Goal: Find contact information: Find contact information

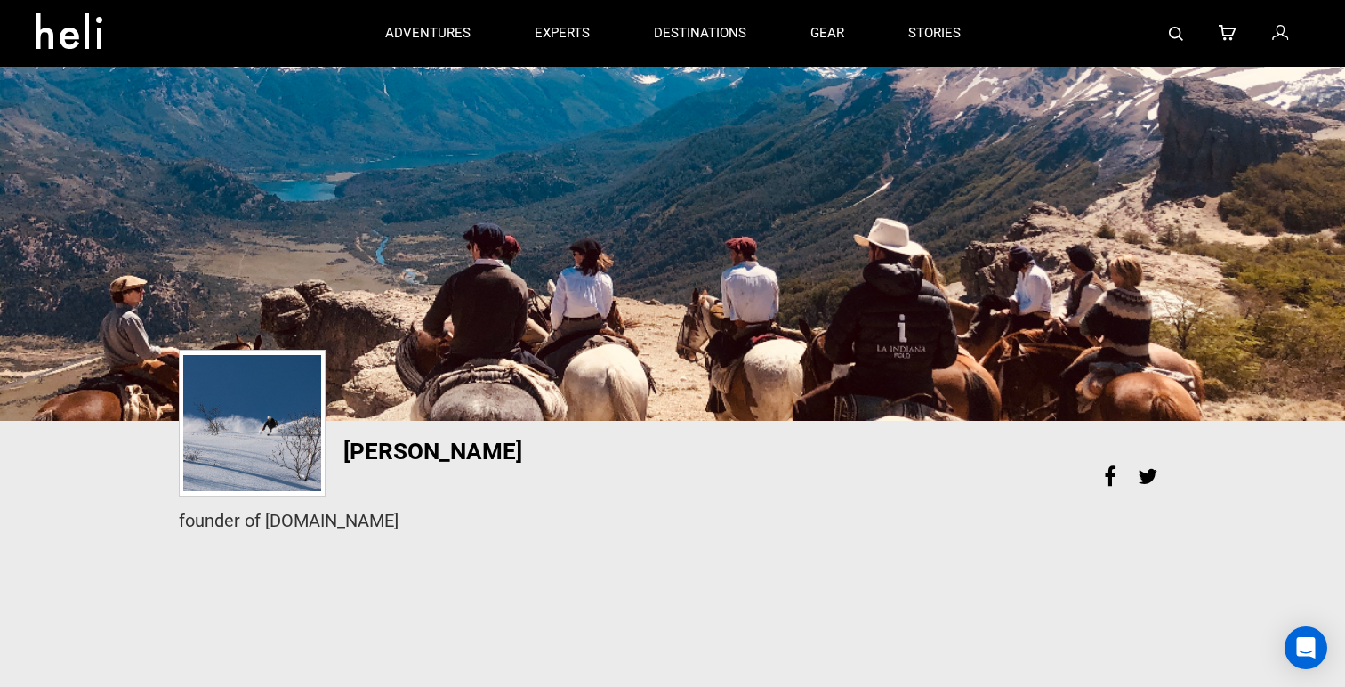
drag, startPoint x: 271, startPoint y: 517, endPoint x: 516, endPoint y: 519, distance: 244.7
click at [516, 519] on div "founder of coletrickle.com" at bounding box center [673, 521] width 988 height 26
copy div "oletrickle.com"
click at [296, 540] on div "founder of coletrickle.com" at bounding box center [672, 518] width 1014 height 57
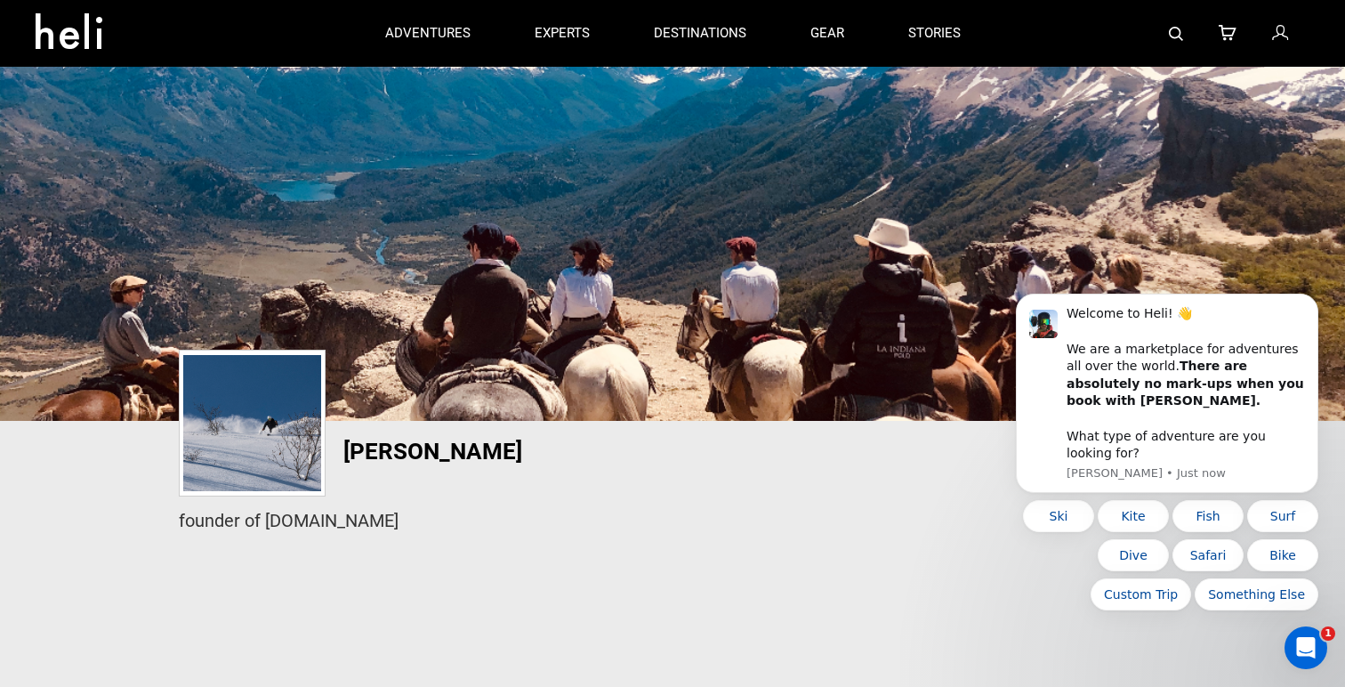
drag, startPoint x: 266, startPoint y: 514, endPoint x: 504, endPoint y: 514, distance: 237.5
click at [504, 514] on div "founder of coletrickle.com" at bounding box center [673, 521] width 988 height 26
copy div "coletrickle.com"
click at [552, 37] on p "experts" at bounding box center [562, 34] width 55 height 19
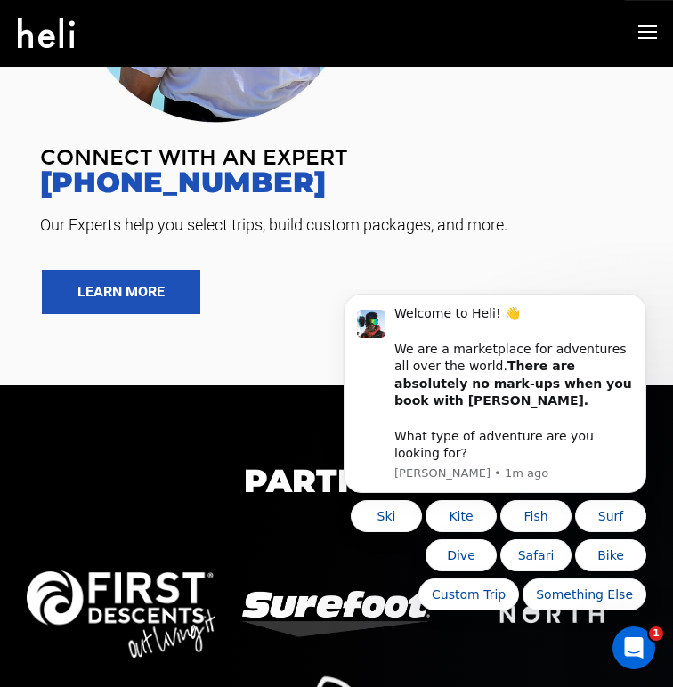
scroll to position [947, 0]
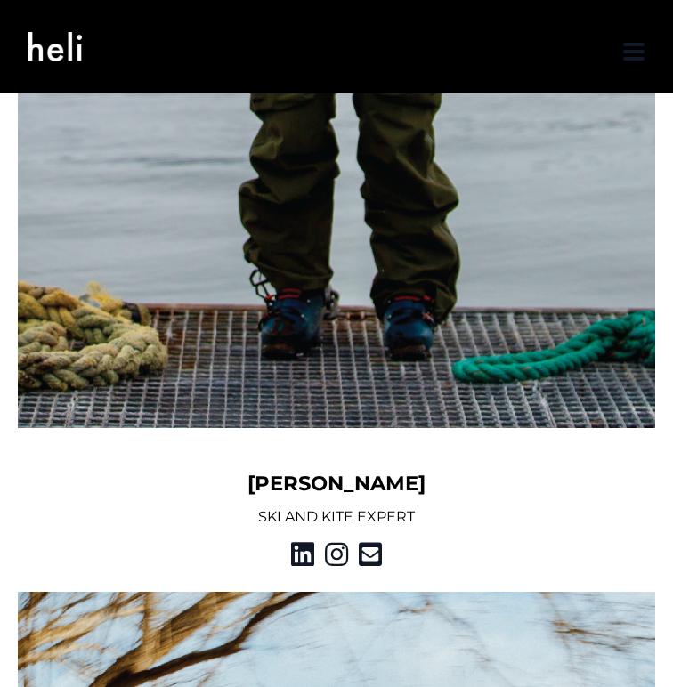
scroll to position [2331, 0]
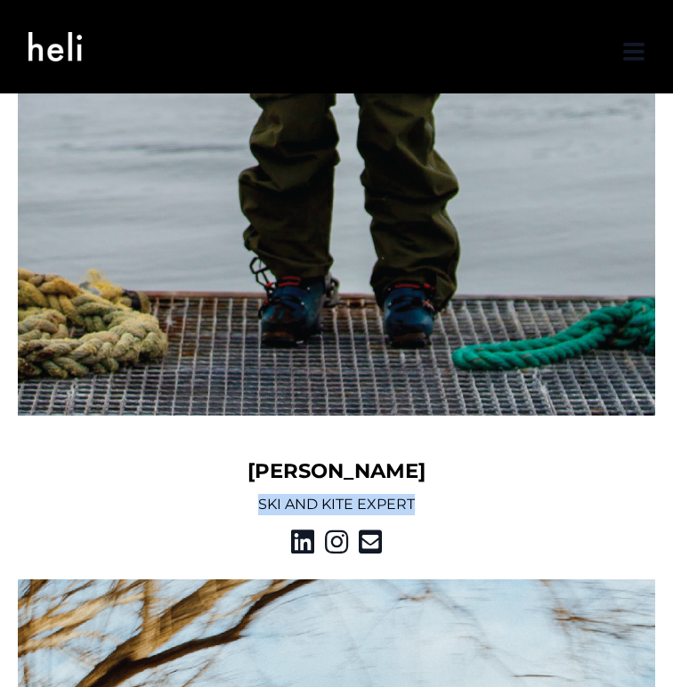
drag, startPoint x: 431, startPoint y: 503, endPoint x: 258, endPoint y: 502, distance: 173.5
click at [258, 502] on p "SKI AND KITE EXPERT" at bounding box center [336, 504] width 637 height 21
copy p "SKI AND KITE EXPERT"
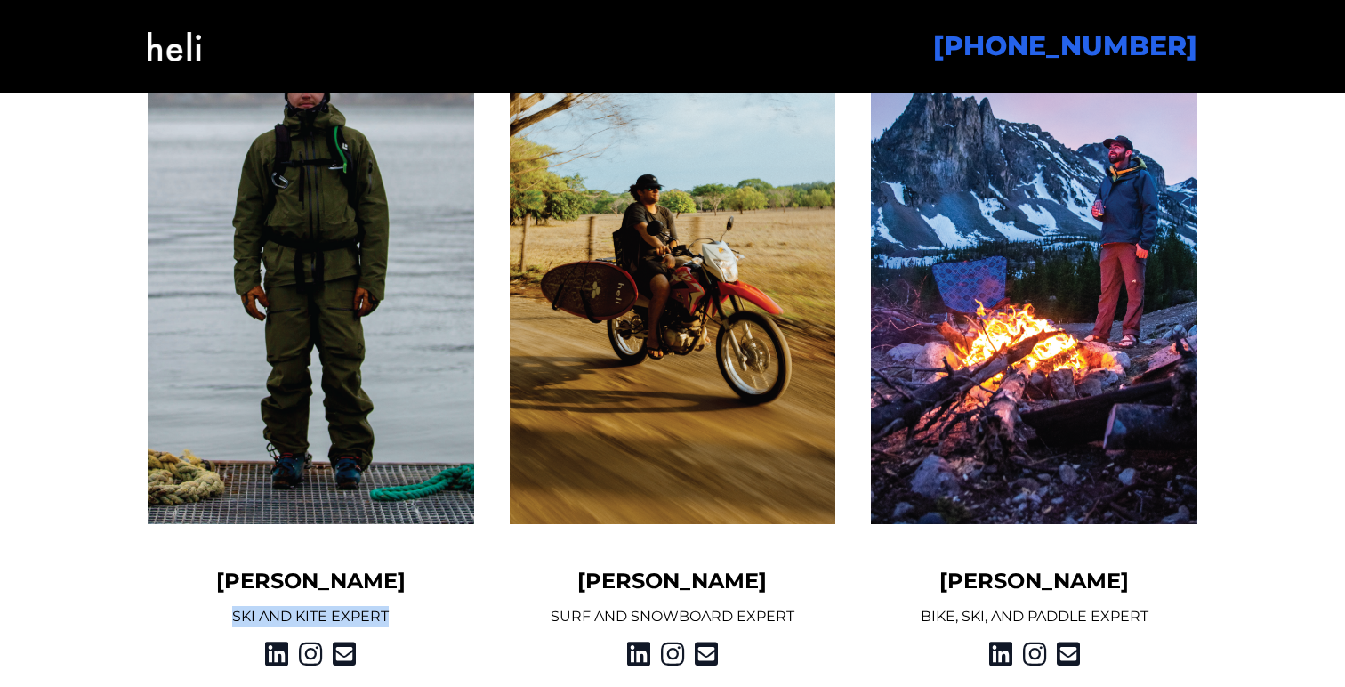
scroll to position [1594, 0]
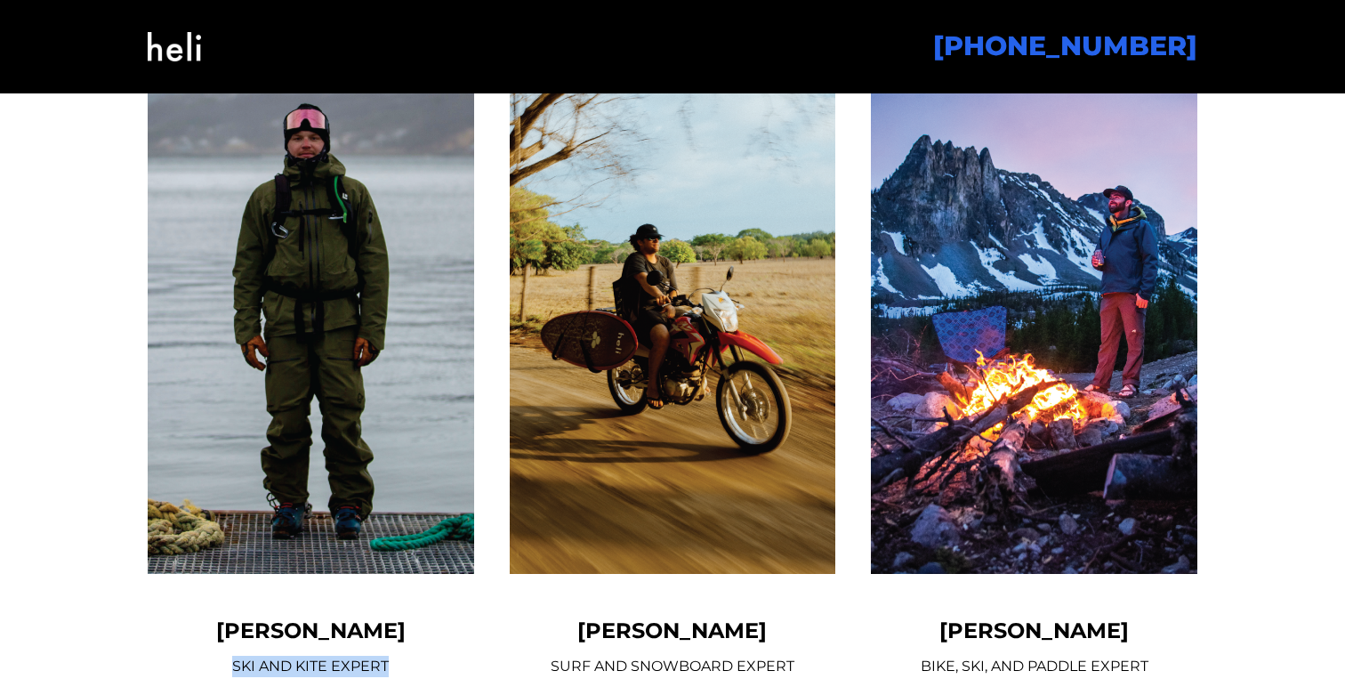
click at [191, 417] on img at bounding box center [311, 308] width 327 height 532
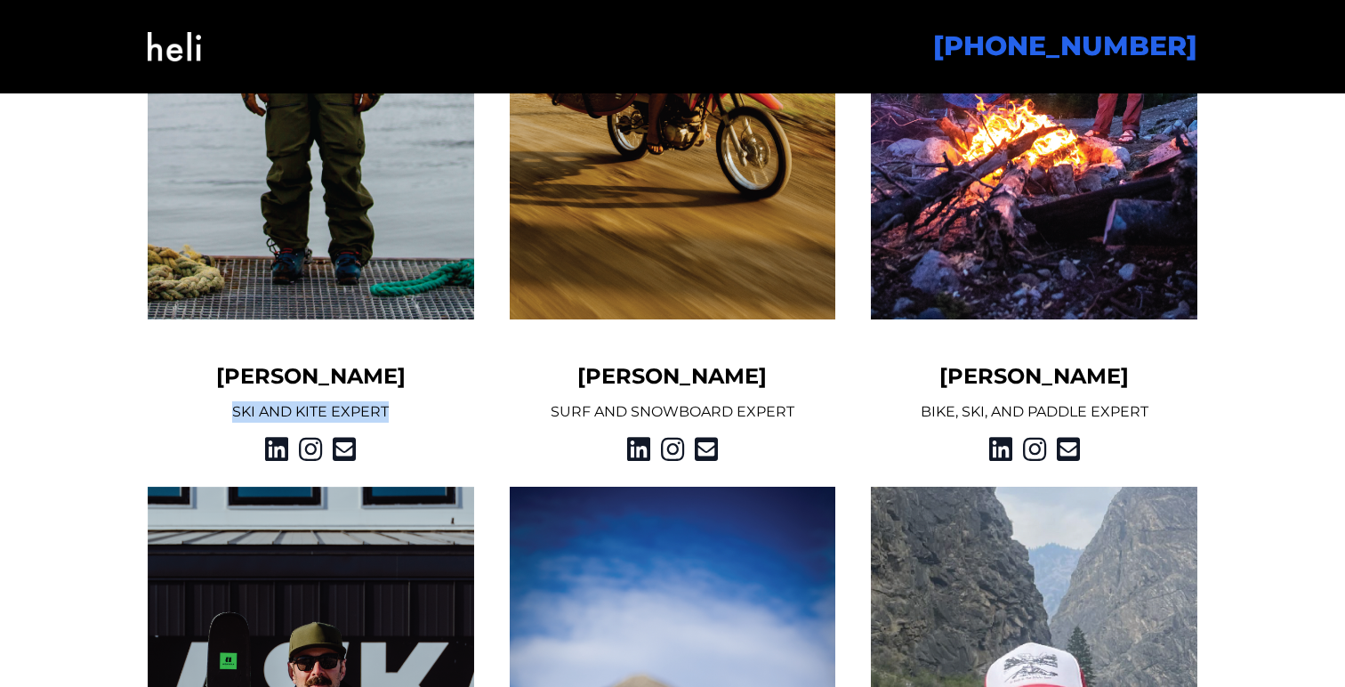
scroll to position [1786, 0]
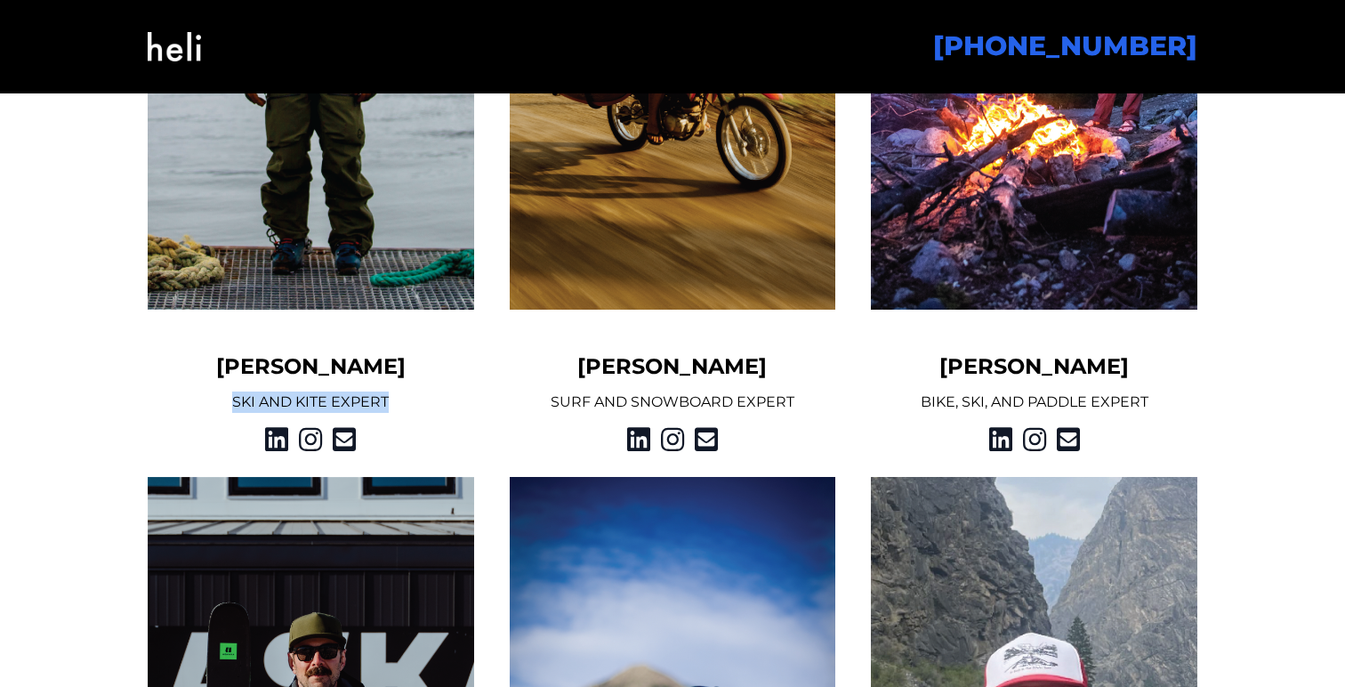
click at [299, 290] on img at bounding box center [311, 44] width 327 height 532
click at [290, 399] on p "SKI AND KITE EXPERT" at bounding box center [311, 401] width 327 height 21
click at [278, 435] on icon at bounding box center [276, 439] width 23 height 32
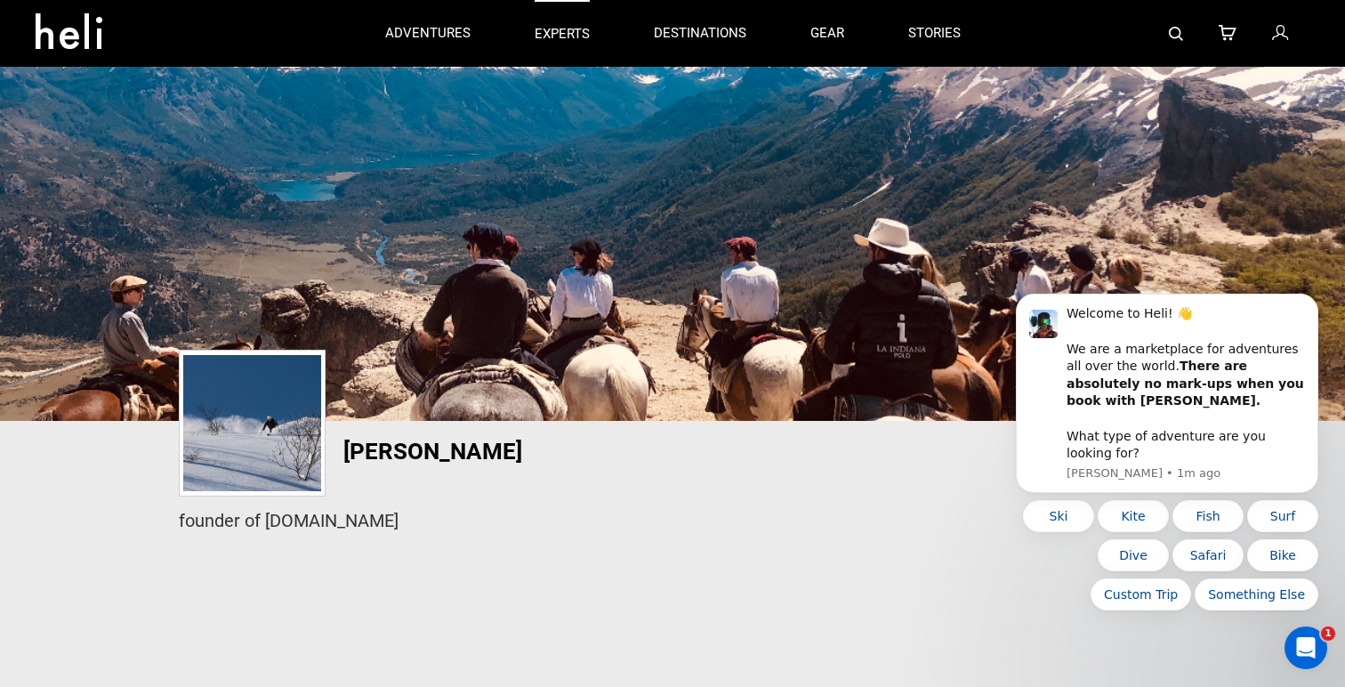
click at [564, 36] on p "experts" at bounding box center [562, 34] width 55 height 19
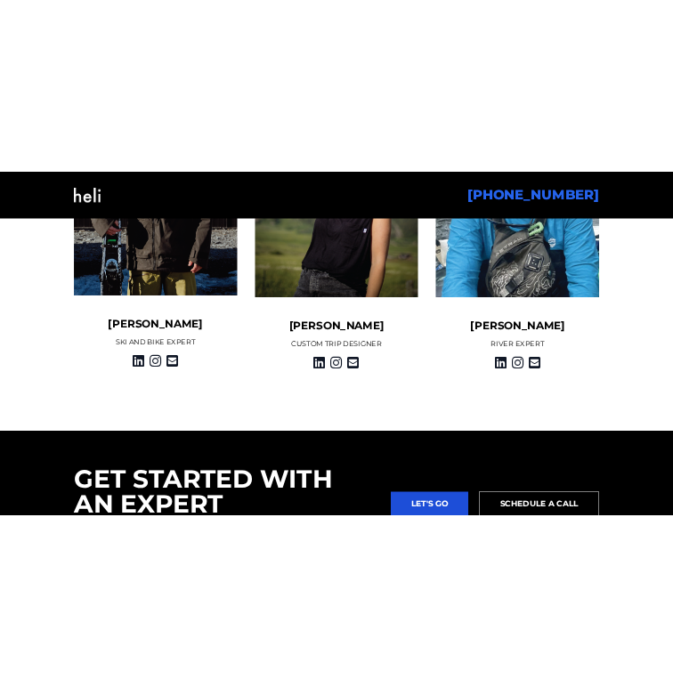
scroll to position [2382, 0]
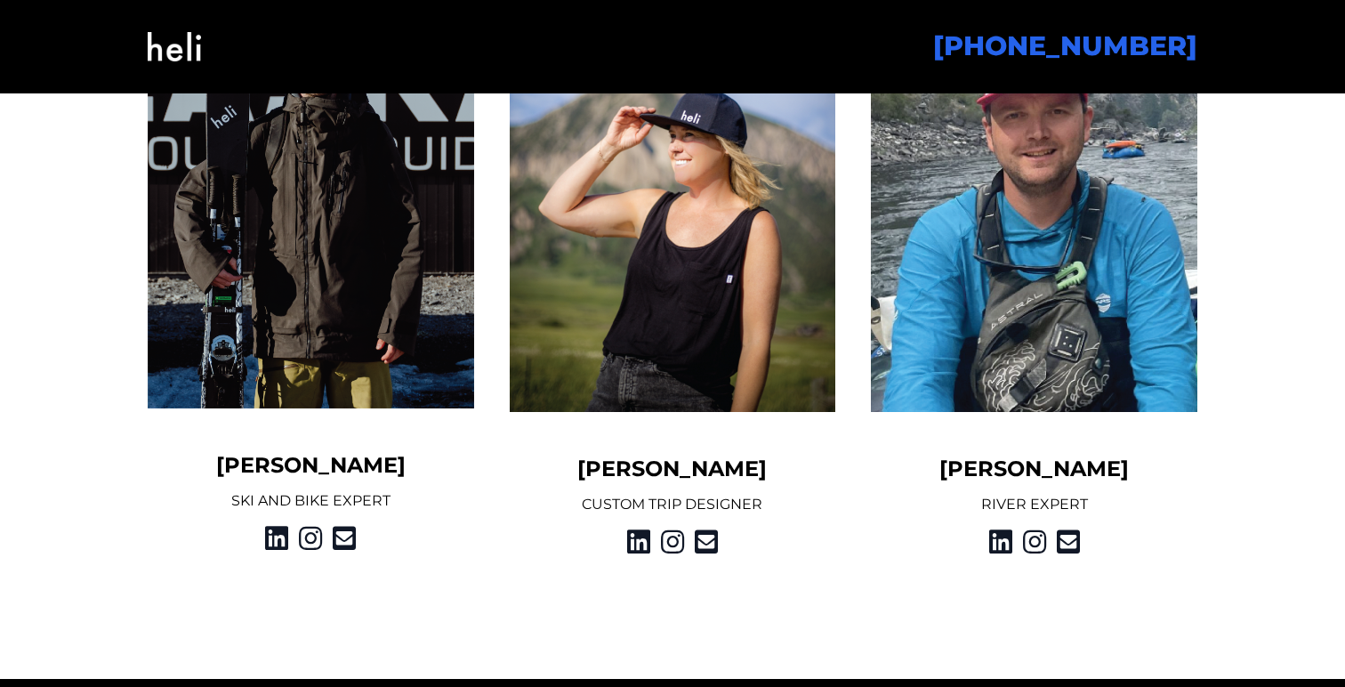
click at [1054, 348] on img at bounding box center [1034, 147] width 327 height 532
click at [1001, 540] on icon at bounding box center [1000, 542] width 23 height 32
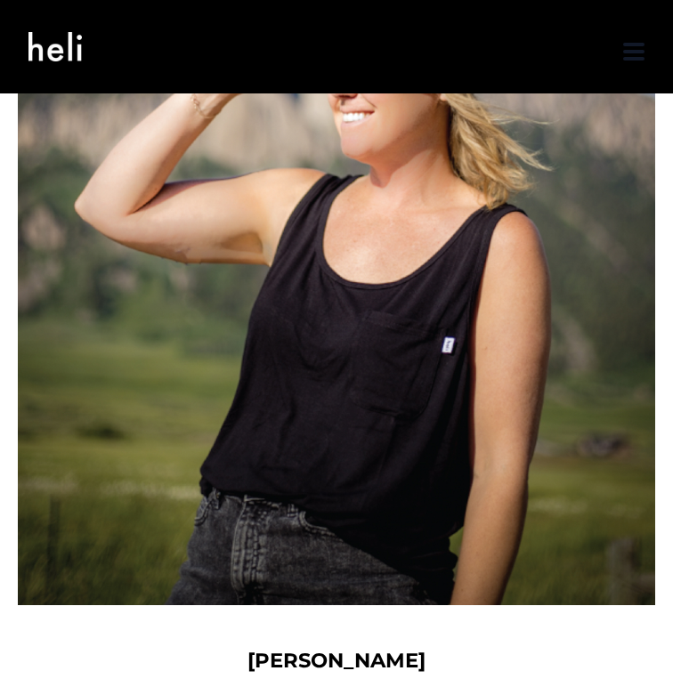
scroll to position [6971, 0]
